Goal: Task Accomplishment & Management: Manage account settings

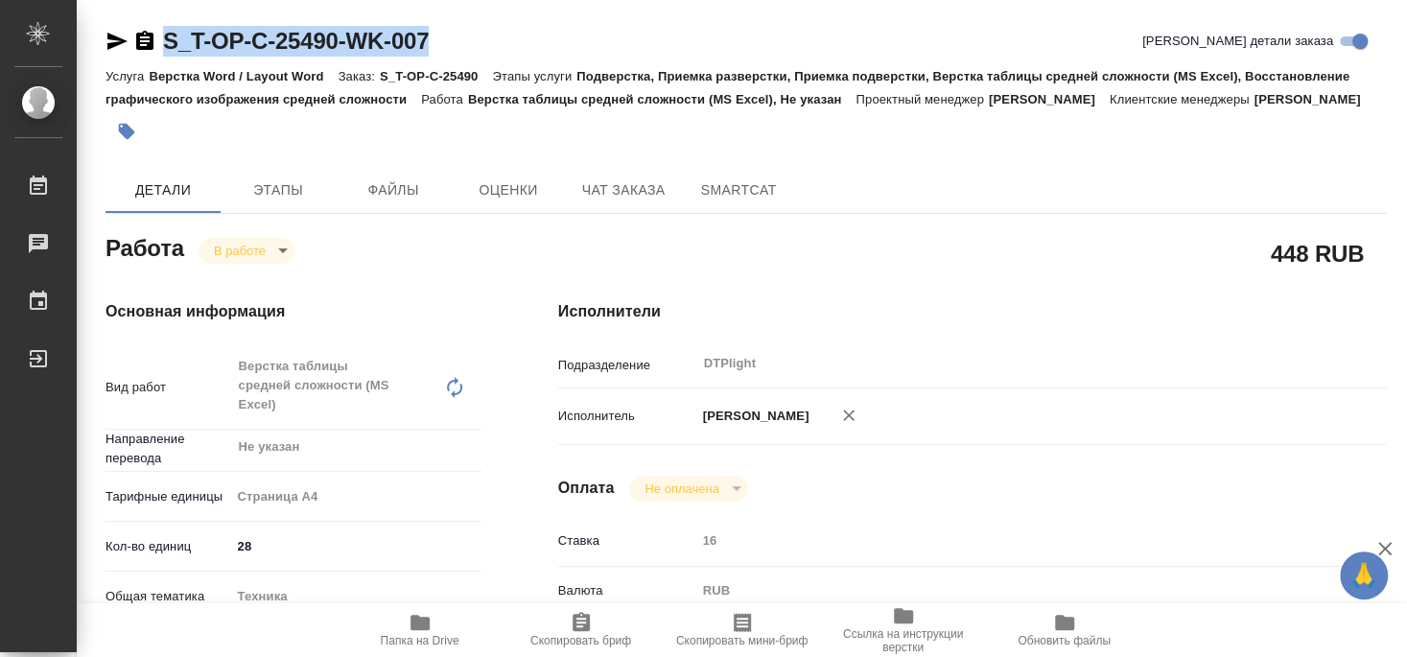
drag, startPoint x: 164, startPoint y: 56, endPoint x: 470, endPoint y: 57, distance: 306.0
click at [470, 57] on div "S_T-OP-C-25490-WK-007 Кратко детали заказа" at bounding box center [746, 41] width 1281 height 31
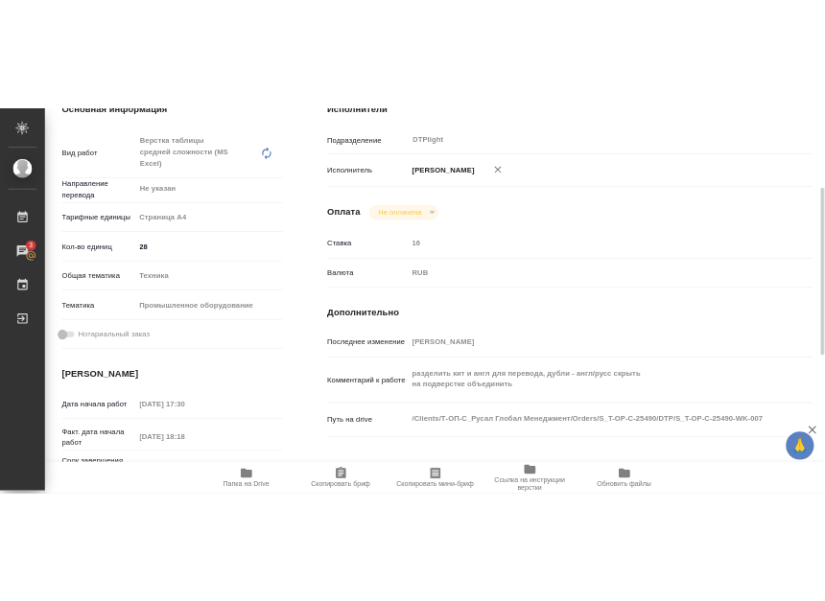
scroll to position [414, 0]
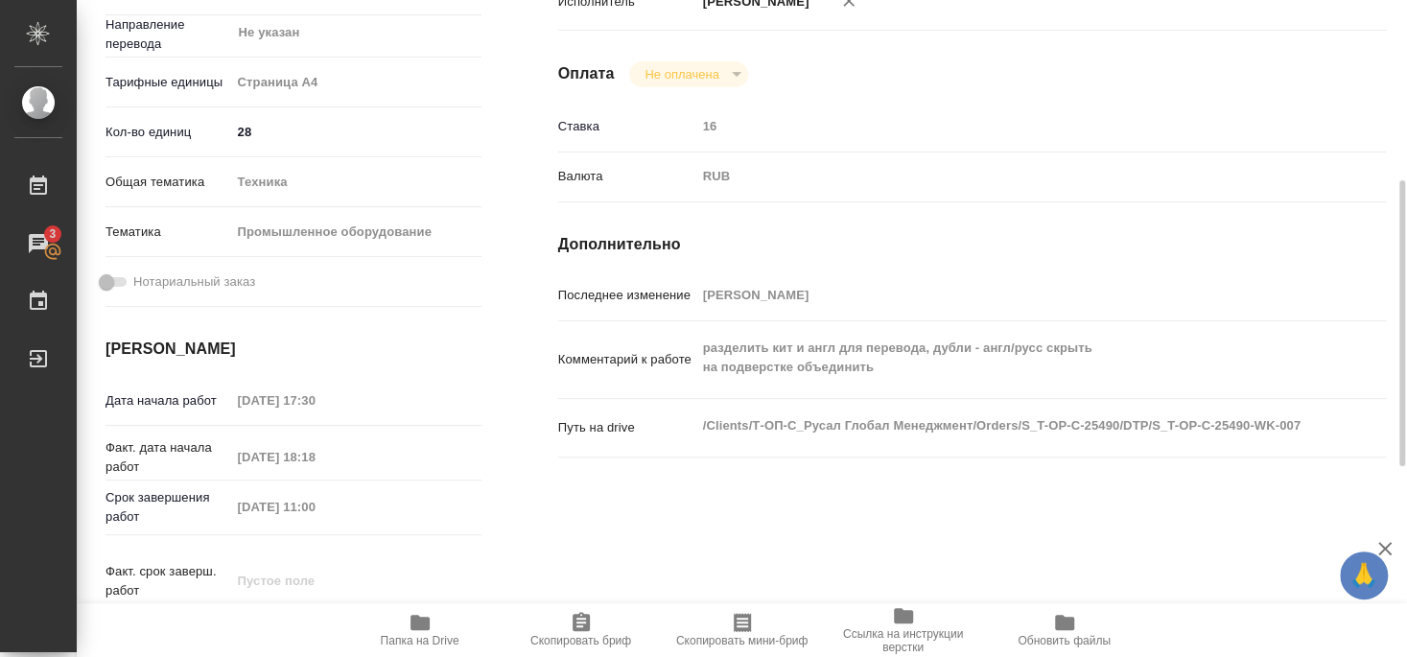
click at [417, 634] on span "Папка на Drive" at bounding box center [420, 640] width 79 height 13
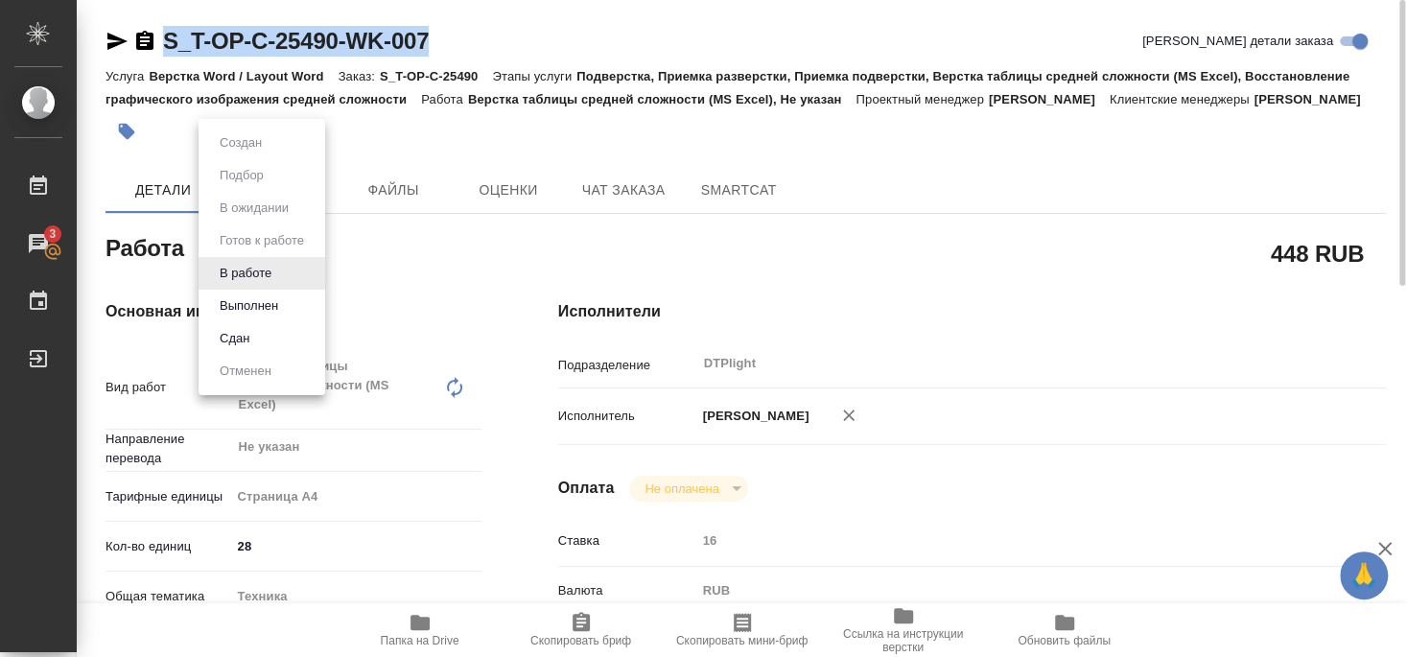
click at [238, 263] on body "🙏 .cls-1 fill:#fff; AWATERA Smyslova Svetlana Работы 3 Чаты График Выйти S_T-OP…" at bounding box center [703, 328] width 1407 height 657
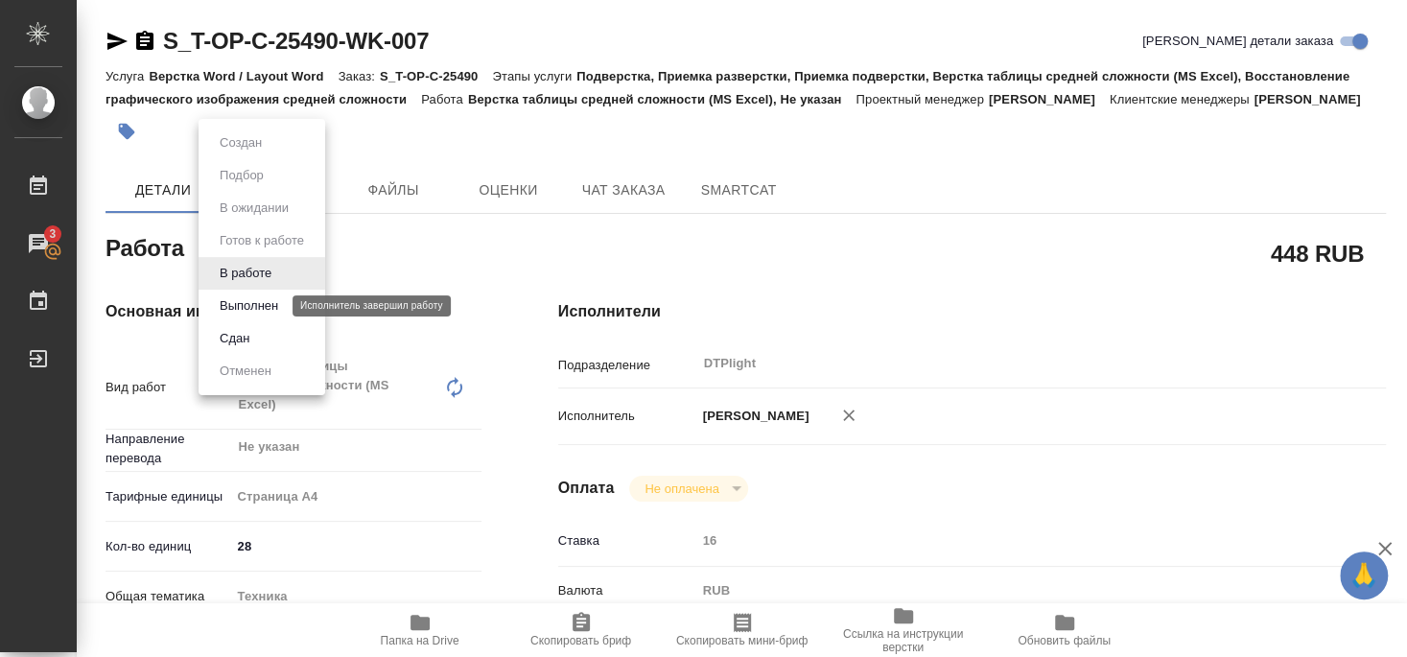
click at [243, 303] on button "Выполнен" at bounding box center [249, 305] width 70 height 21
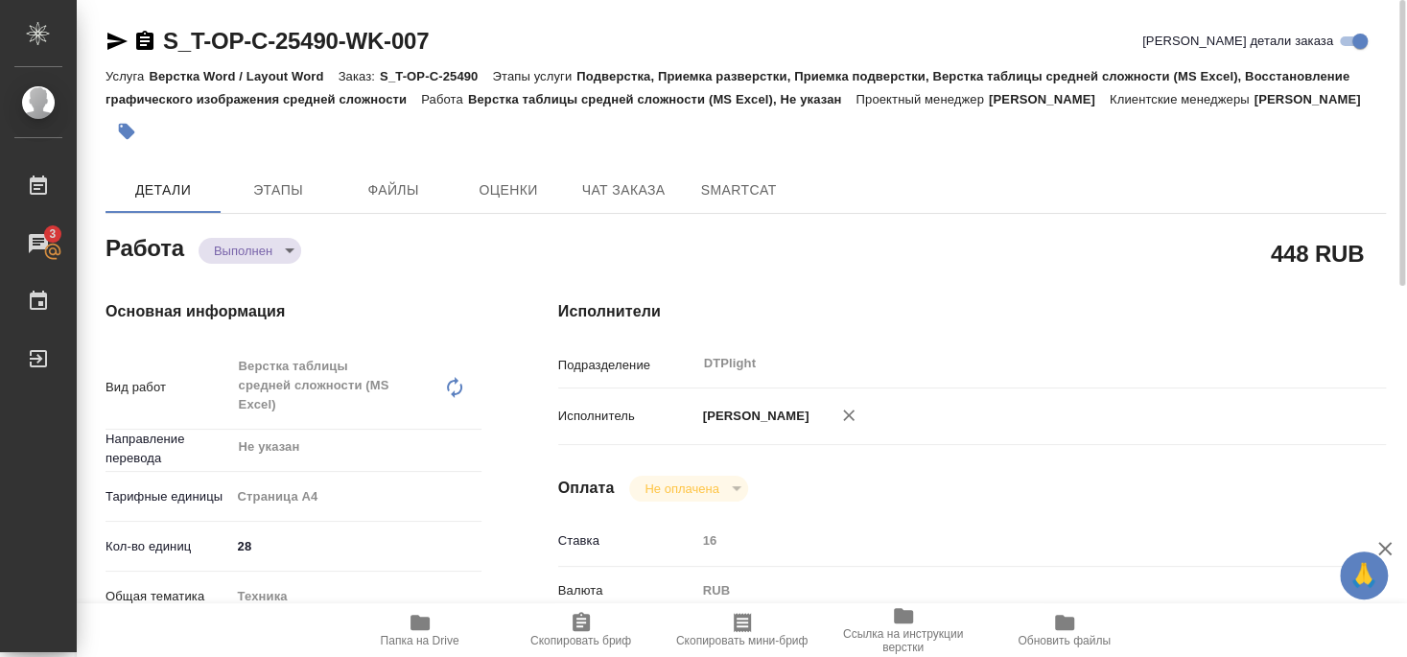
type textarea "x"
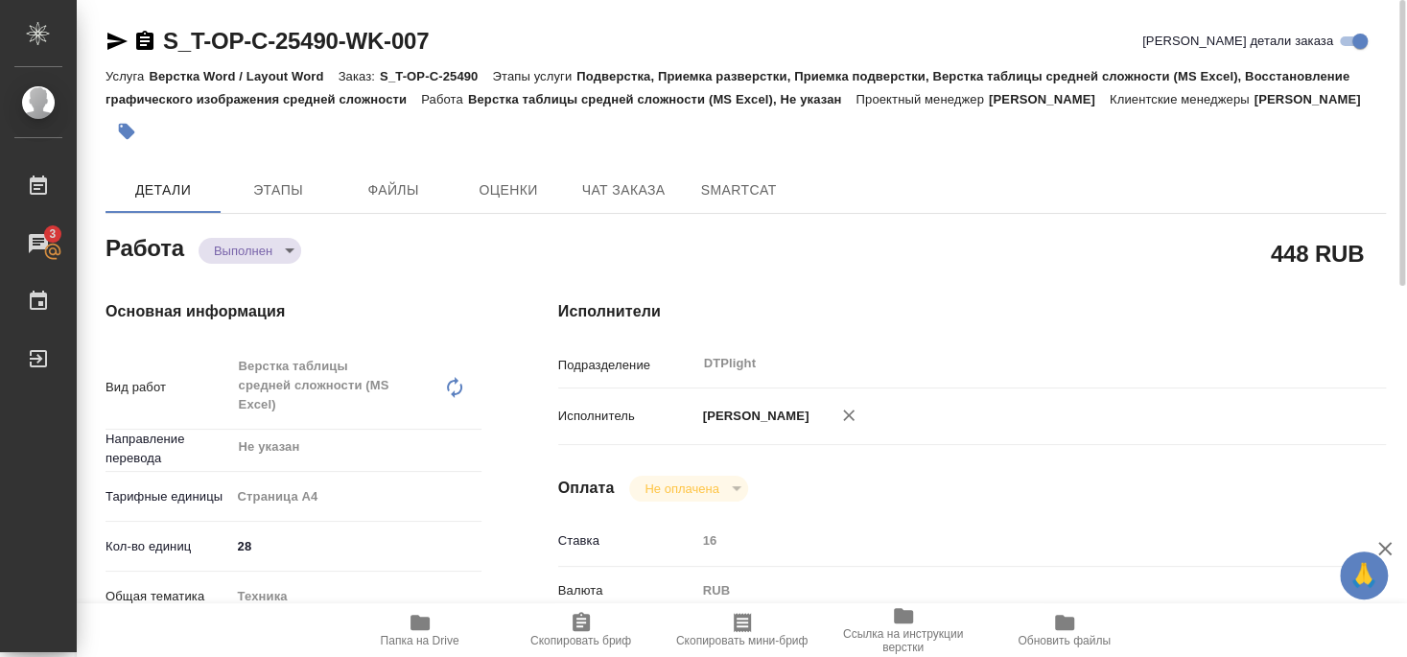
type textarea "x"
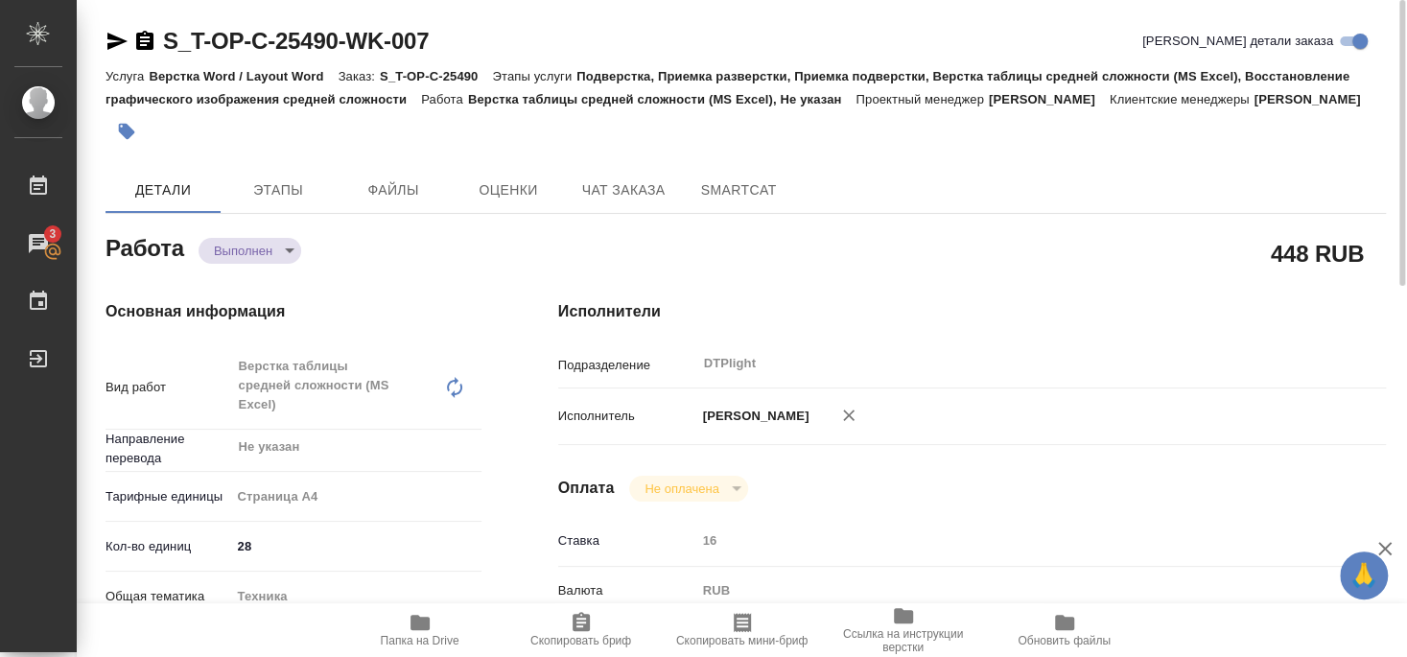
type textarea "x"
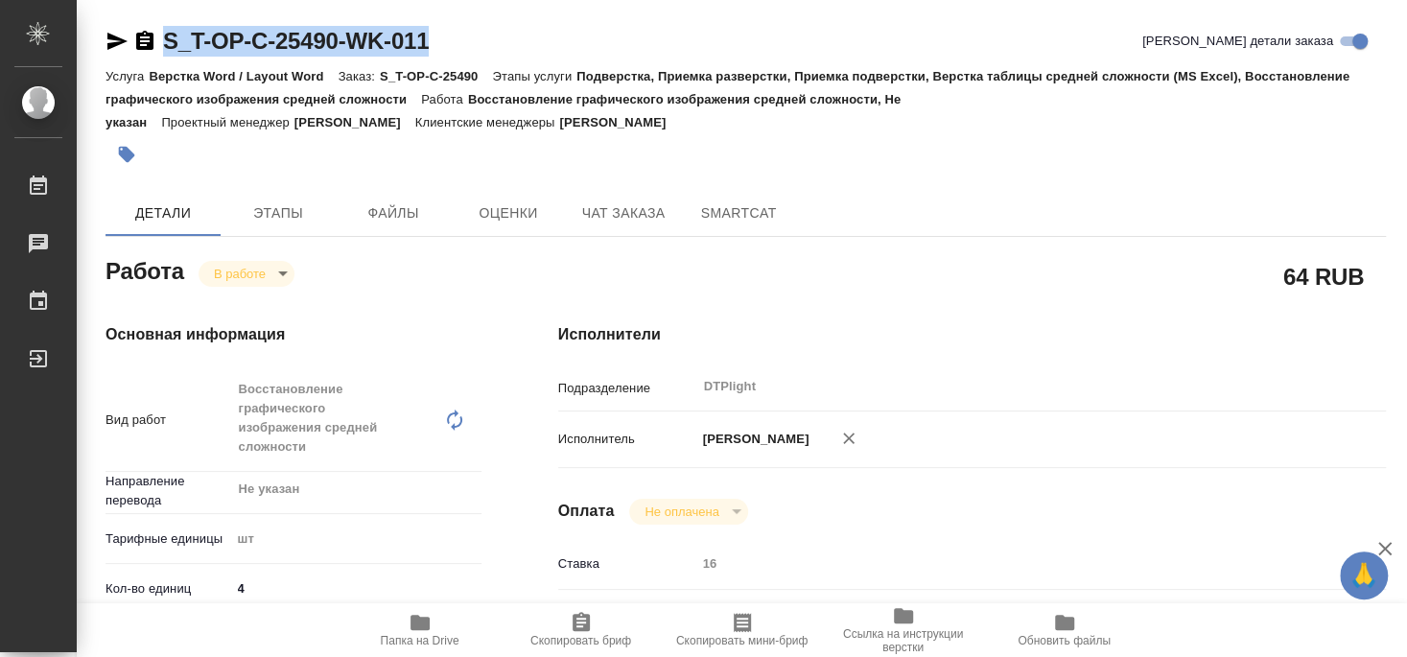
drag, startPoint x: 164, startPoint y: 58, endPoint x: 446, endPoint y: 58, distance: 282.0
click at [446, 58] on div "S_T-OP-C-25490-WK-011 Кратко детали заказа" at bounding box center [746, 45] width 1281 height 38
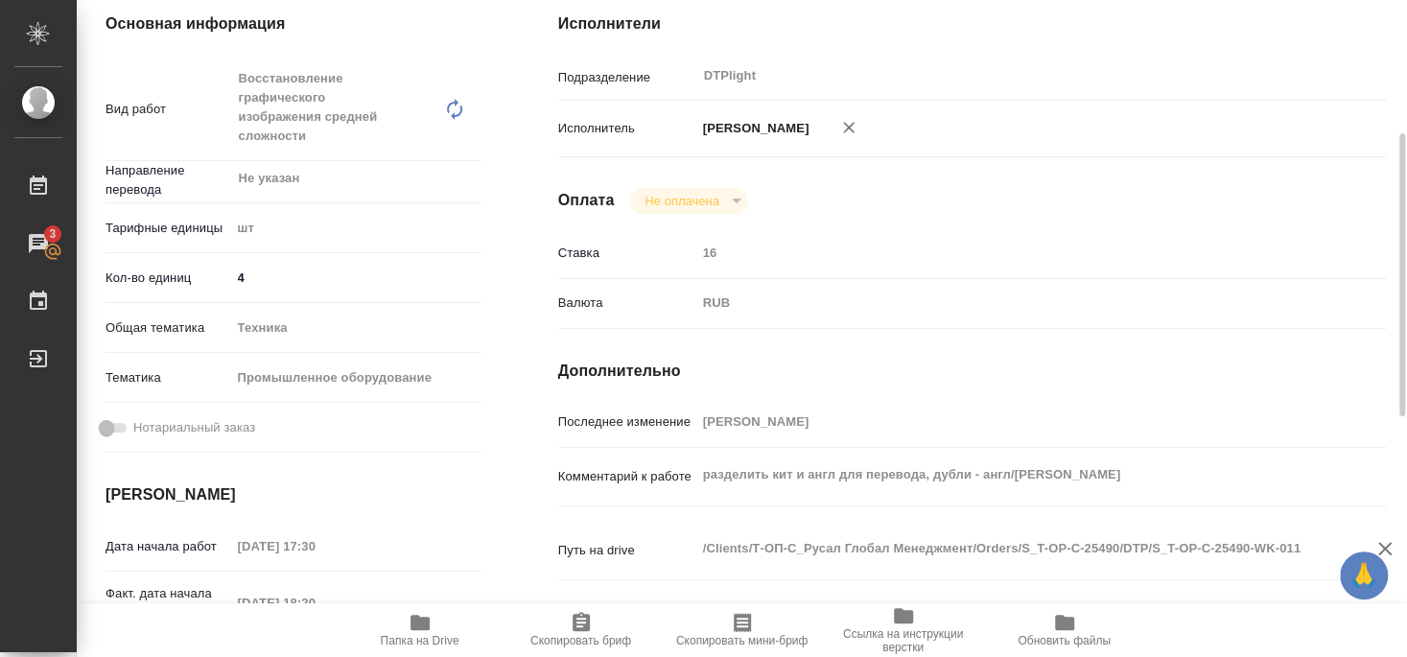
scroll to position [414, 0]
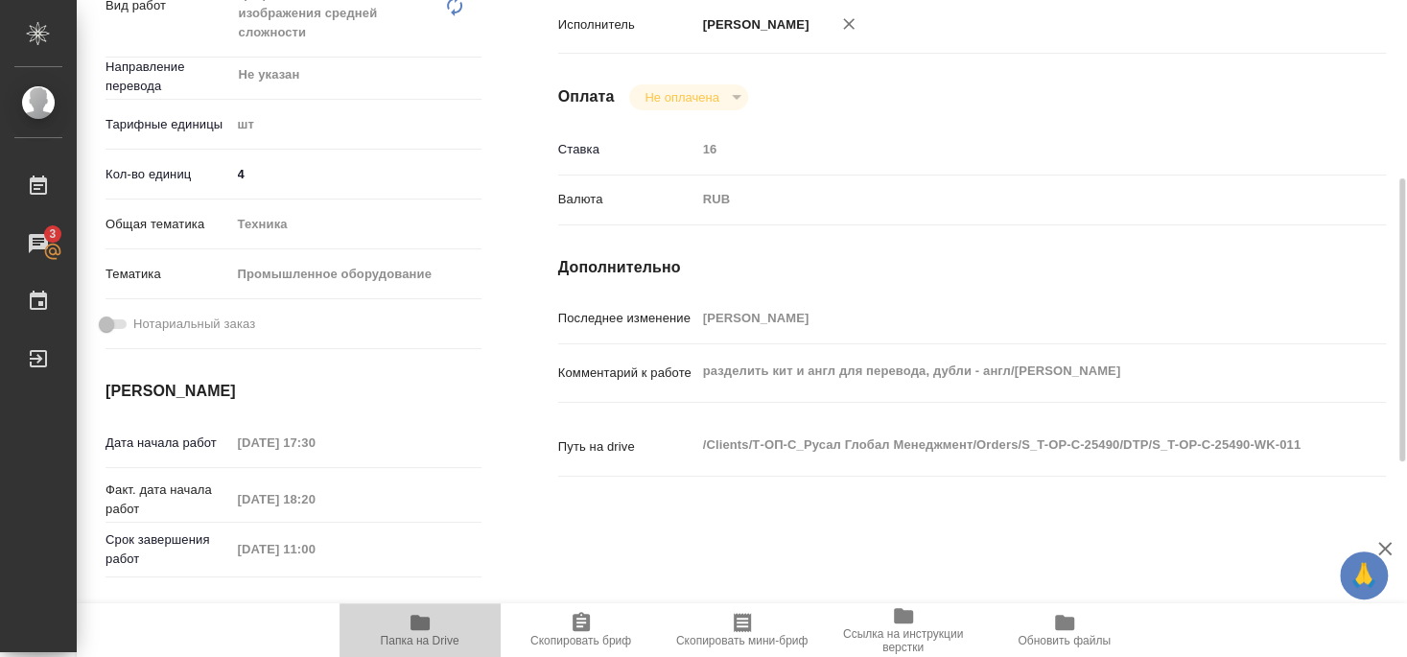
click at [426, 626] on icon "button" at bounding box center [420, 622] width 19 height 15
click at [420, 632] on icon "button" at bounding box center [420, 622] width 23 height 23
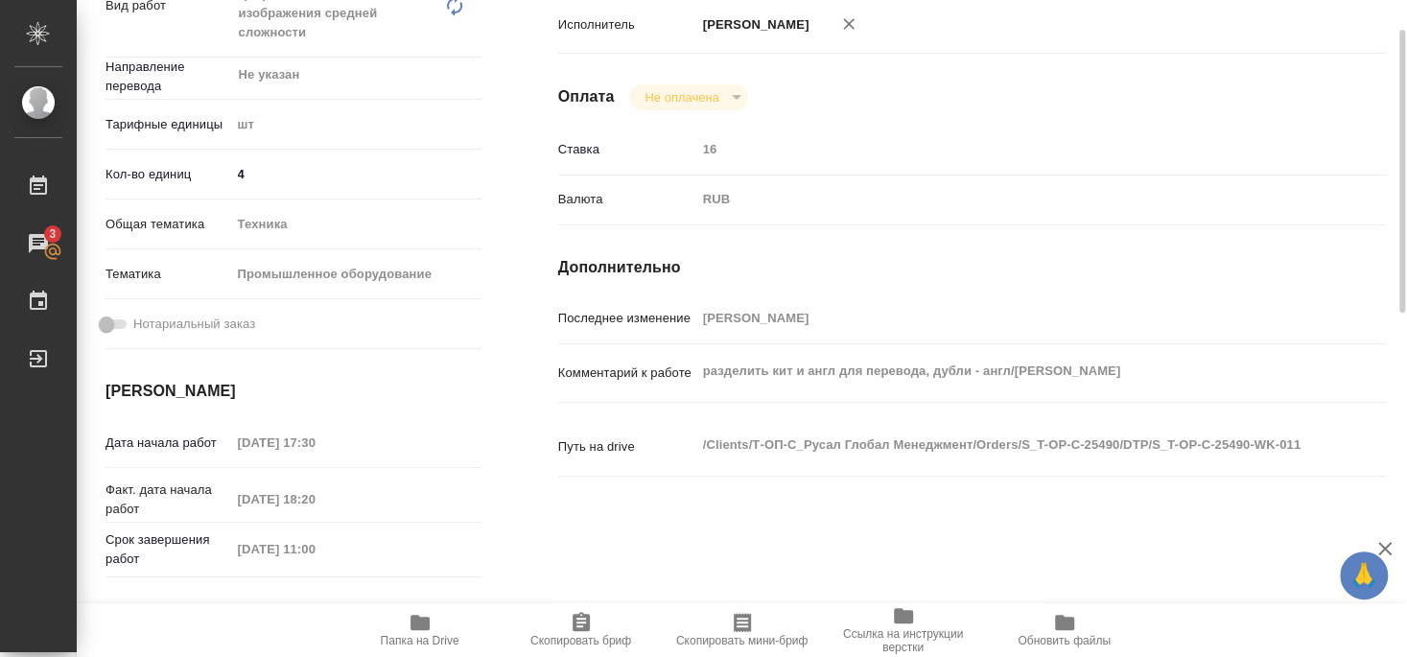
scroll to position [104, 0]
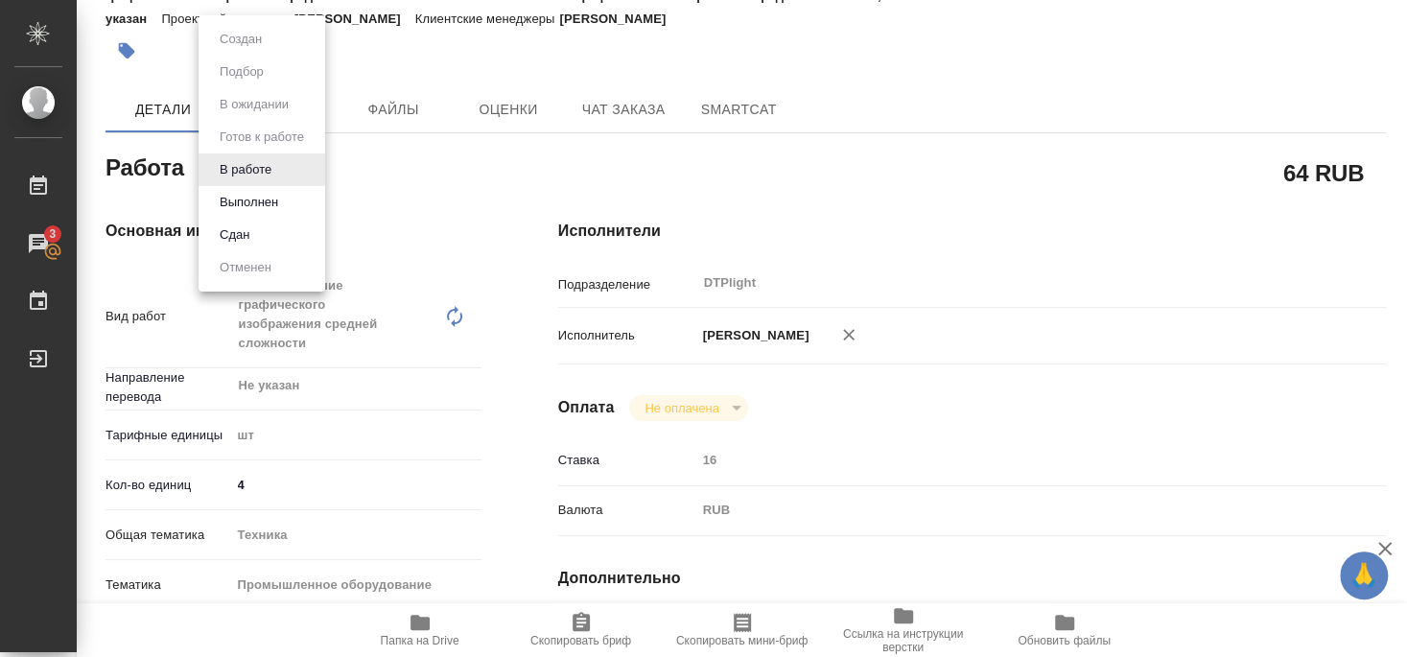
click at [506, 156] on div at bounding box center [703, 328] width 1407 height 657
click at [230, 161] on body "🙏 .cls-1 fill:#fff; AWATERA Smyslova Svetlana Работы 3 Чаты График Выйти S_T-OP…" at bounding box center [703, 328] width 1407 height 657
click at [255, 203] on button "Выполнен" at bounding box center [249, 202] width 70 height 21
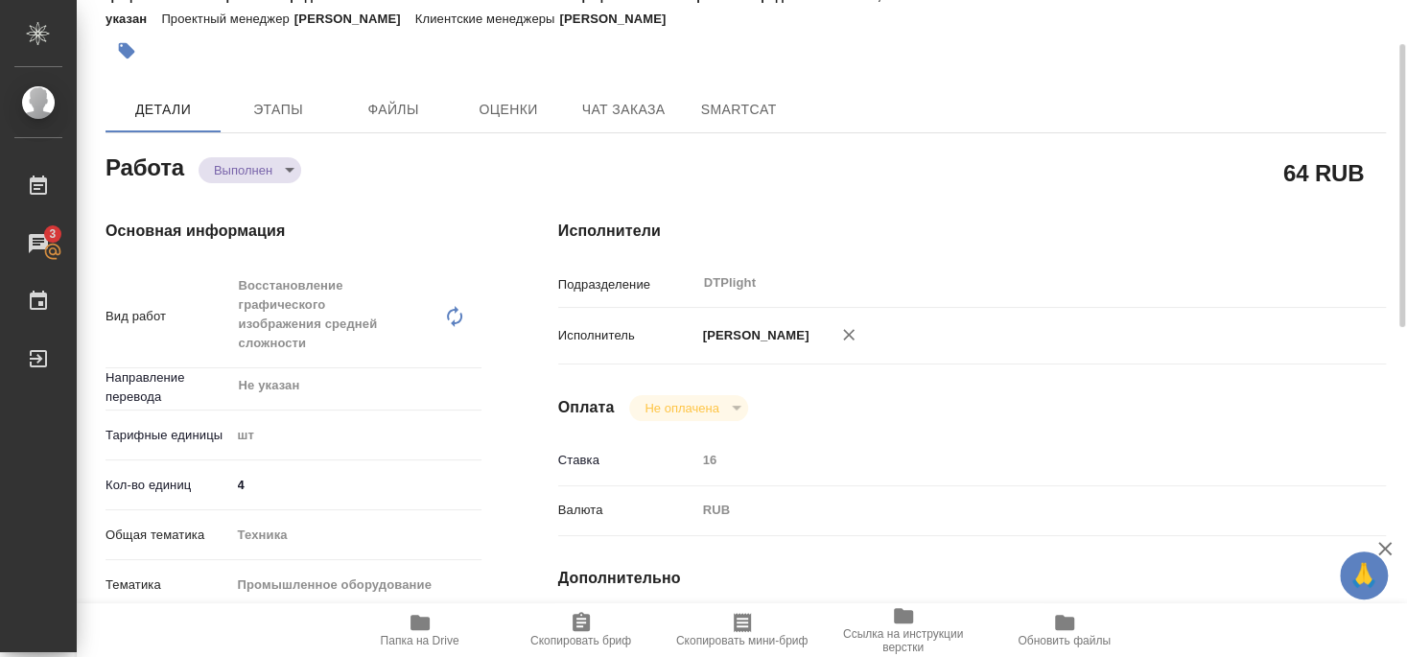
type textarea "x"
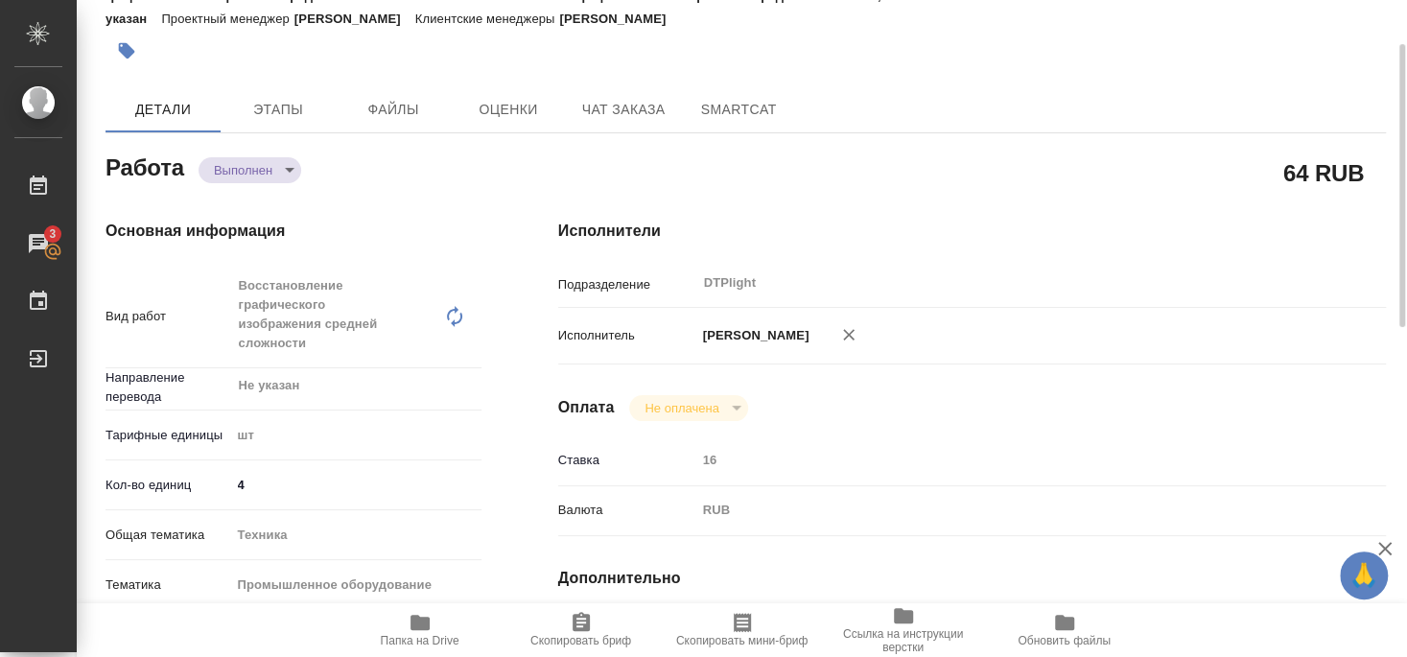
type textarea "x"
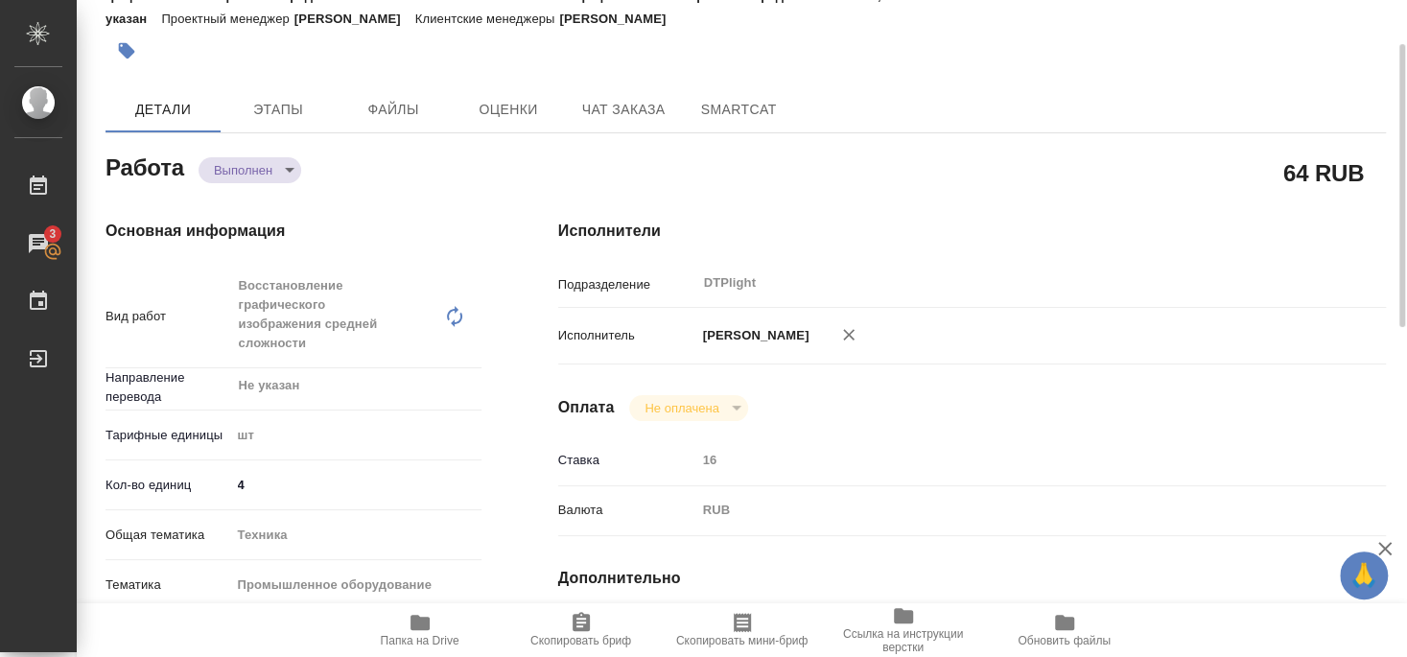
type textarea "x"
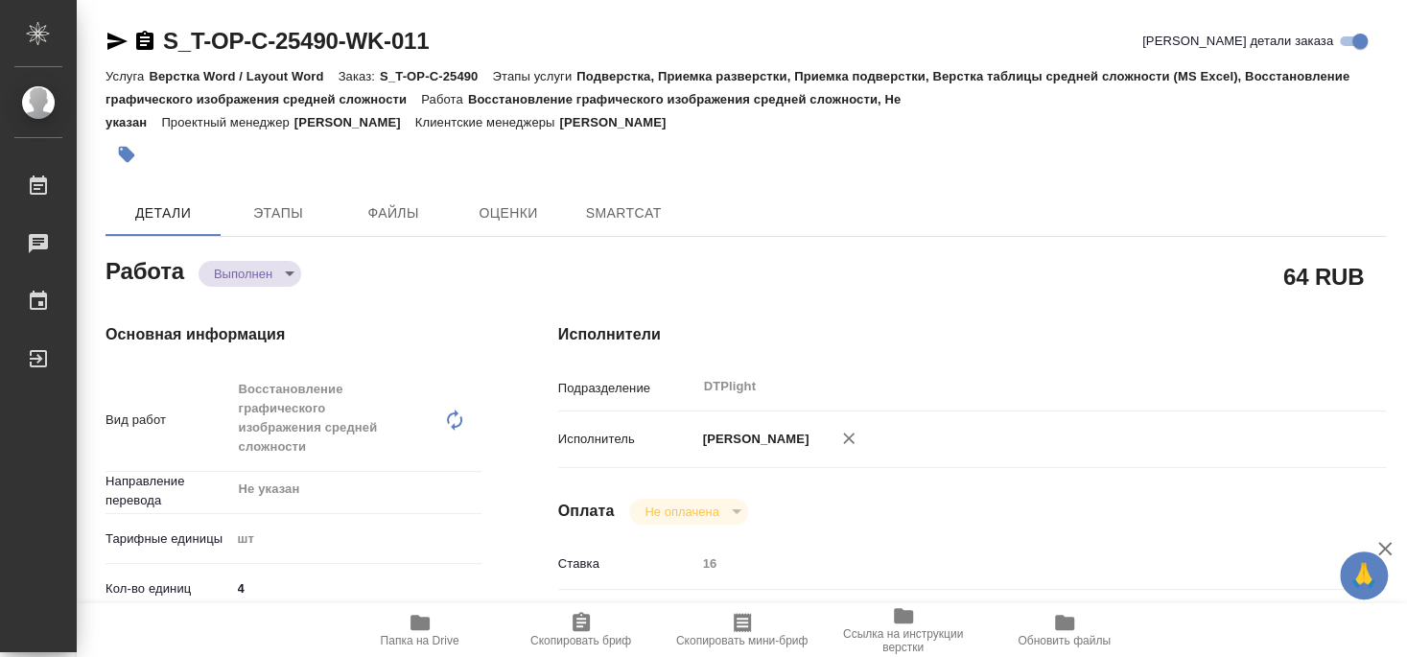
type textarea "x"
